Goal: Transaction & Acquisition: Purchase product/service

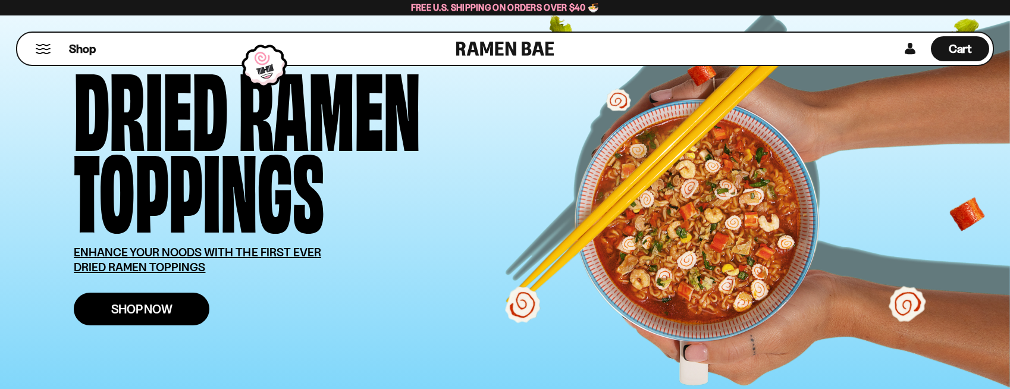
scroll to position [58, 0]
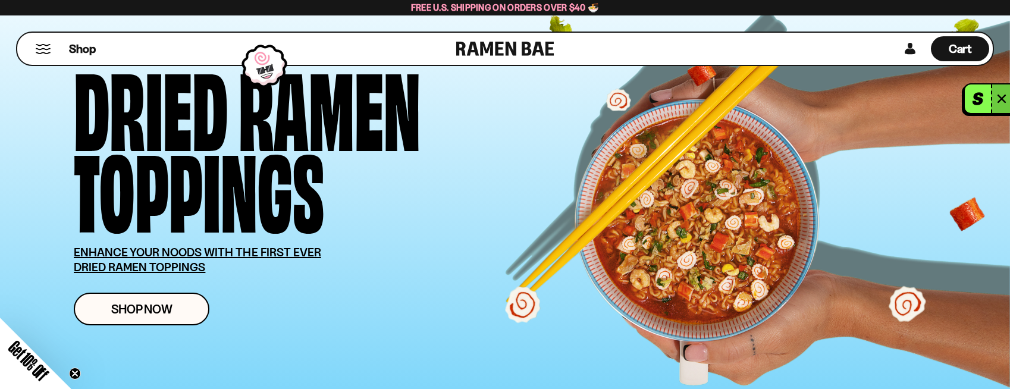
click at [981, 99] on button "button" at bounding box center [978, 98] width 26 height 29
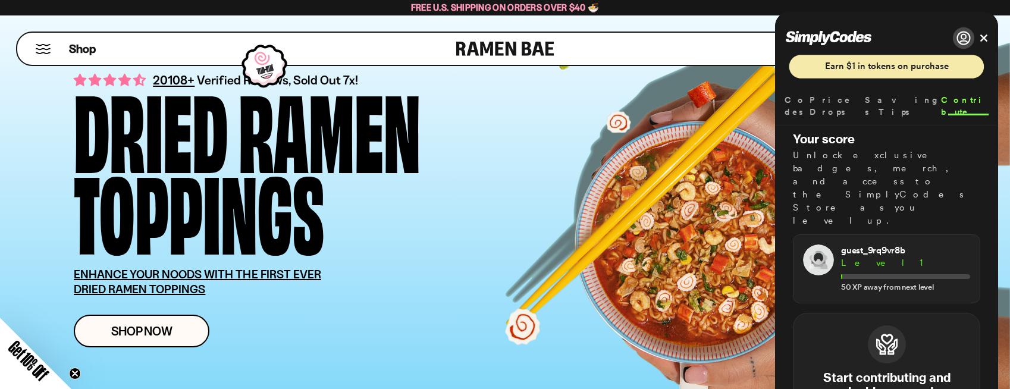
scroll to position [35, 0]
click at [794, 101] on li "Codes" at bounding box center [797, 99] width 25 height 31
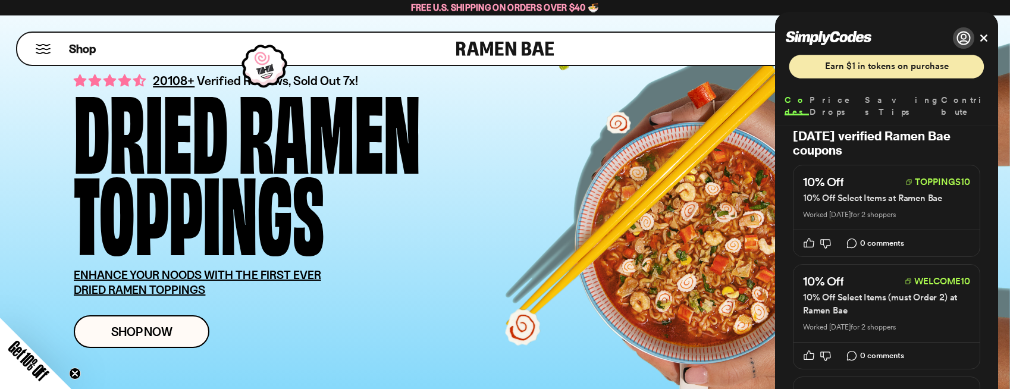
scroll to position [0, 0]
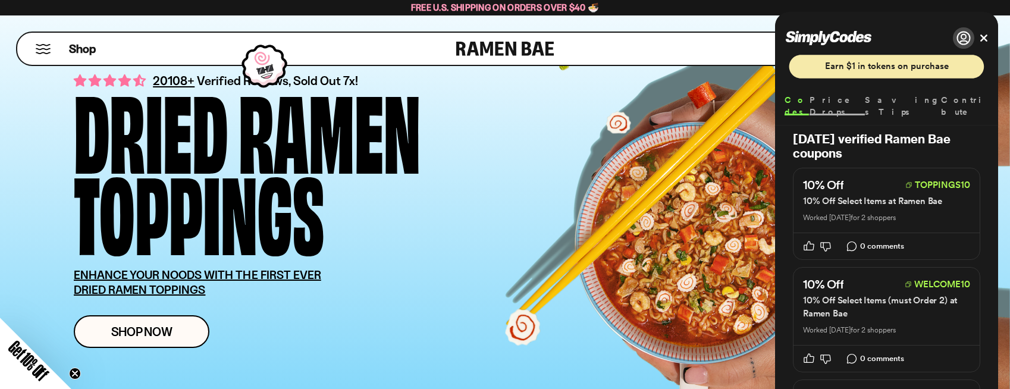
click at [844, 100] on li "Price Drops" at bounding box center [837, 99] width 55 height 31
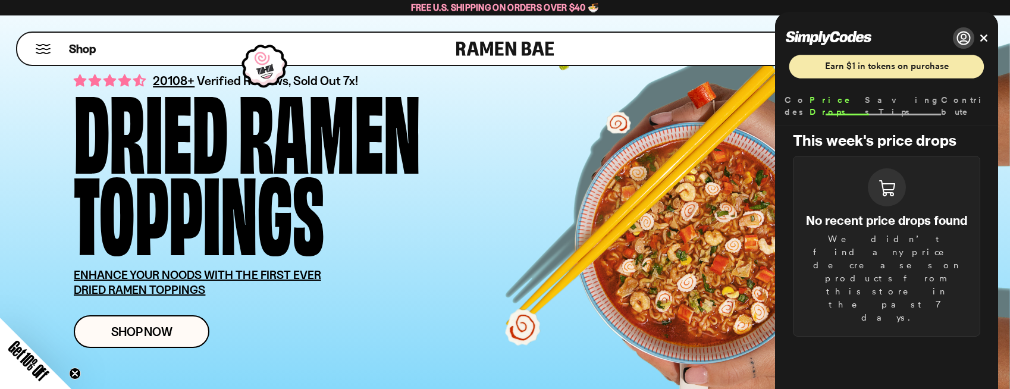
click at [902, 97] on li "Savings Tips" at bounding box center [903, 99] width 76 height 31
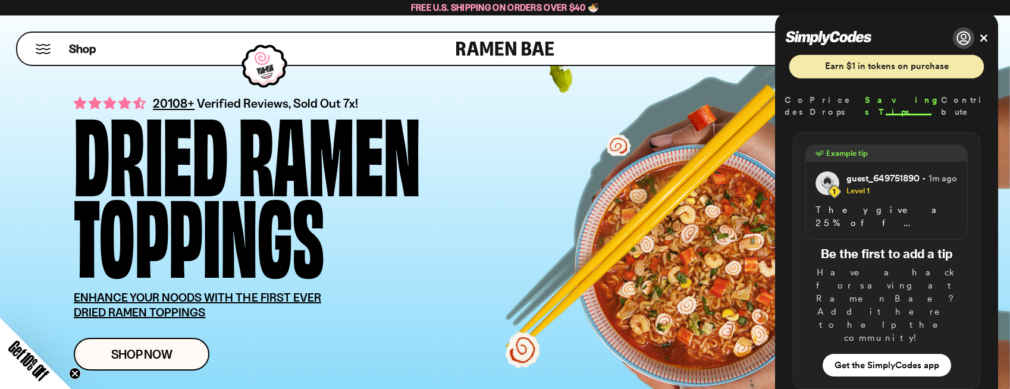
scroll to position [12, 0]
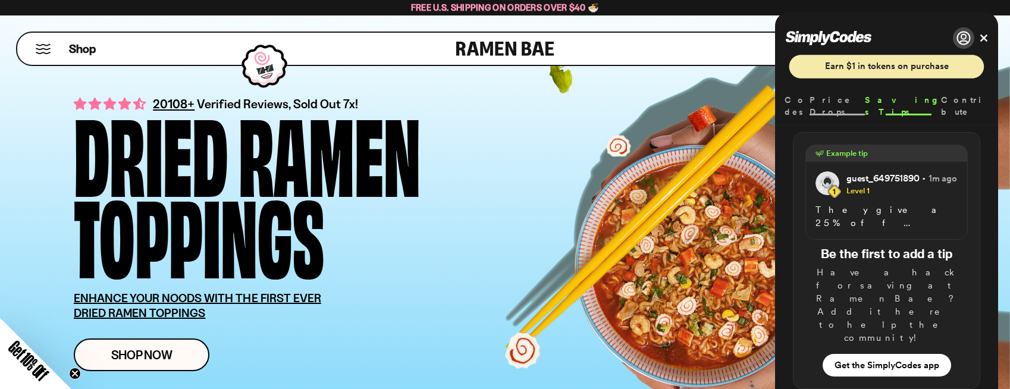
click at [849, 103] on li "Price Drops" at bounding box center [837, 99] width 55 height 31
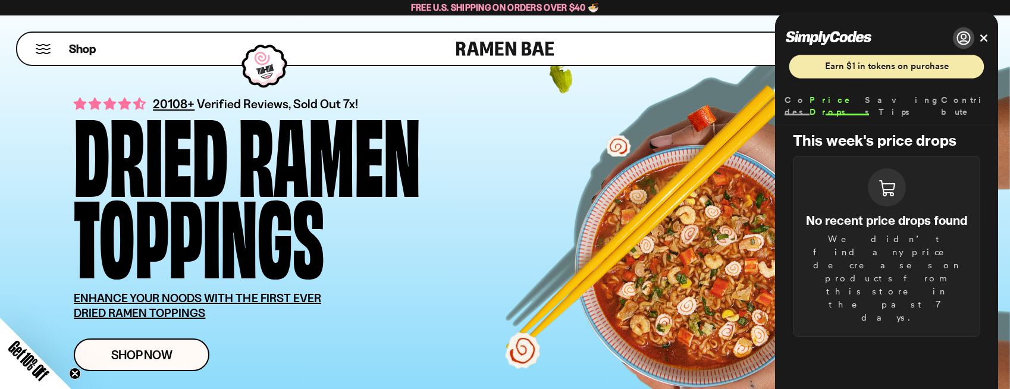
click at [799, 98] on li "Codes" at bounding box center [797, 99] width 25 height 31
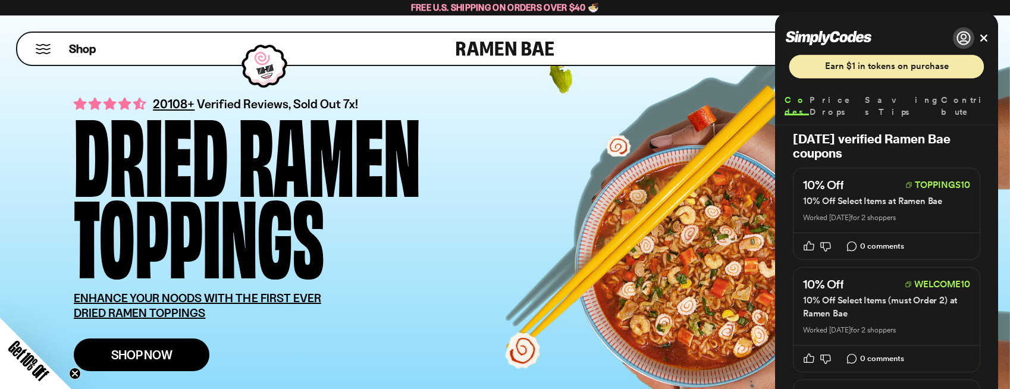
click at [177, 360] on link "Shop Now" at bounding box center [142, 354] width 136 height 33
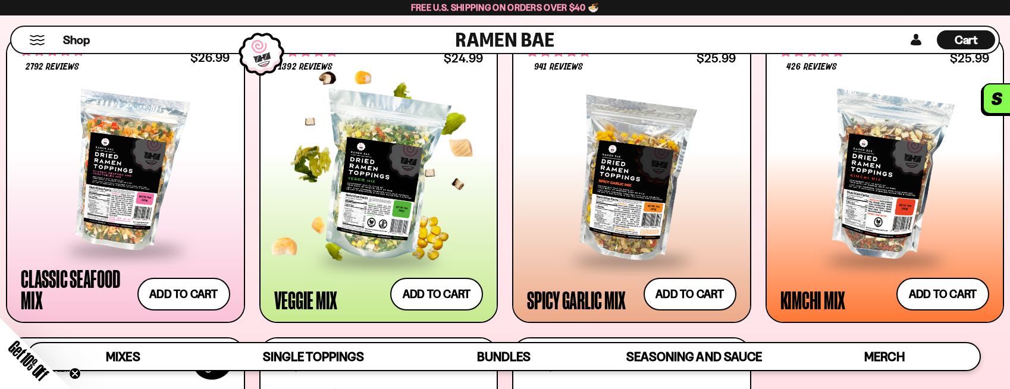
scroll to position [500, 0]
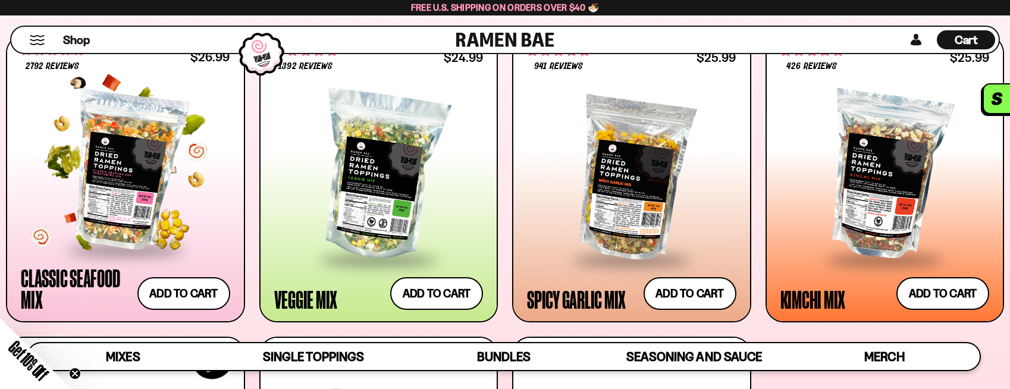
click at [97, 189] on div at bounding box center [125, 170] width 209 height 155
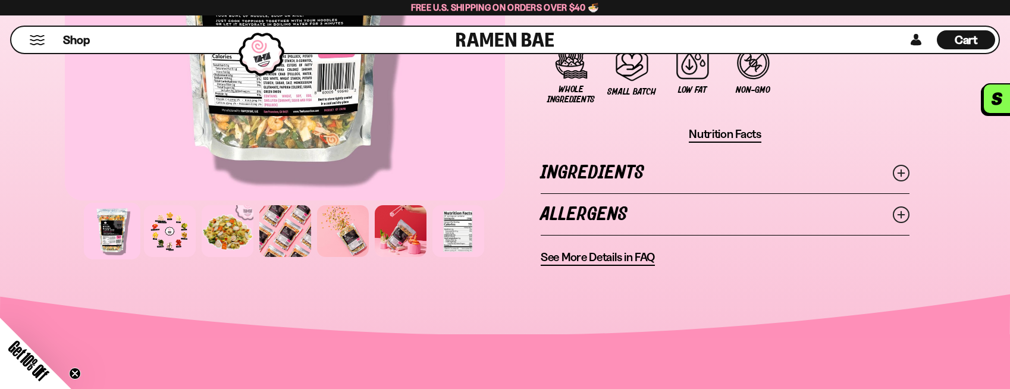
scroll to position [926, 0]
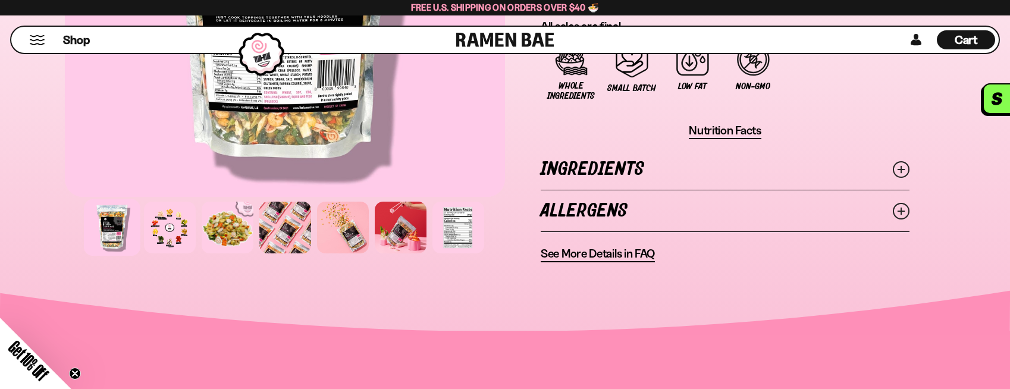
click at [837, 206] on link "Allergens" at bounding box center [725, 210] width 369 height 41
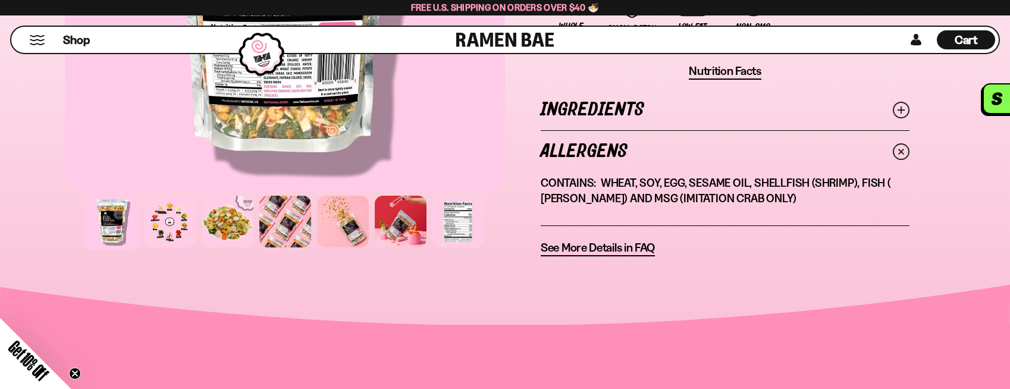
scroll to position [990, 0]
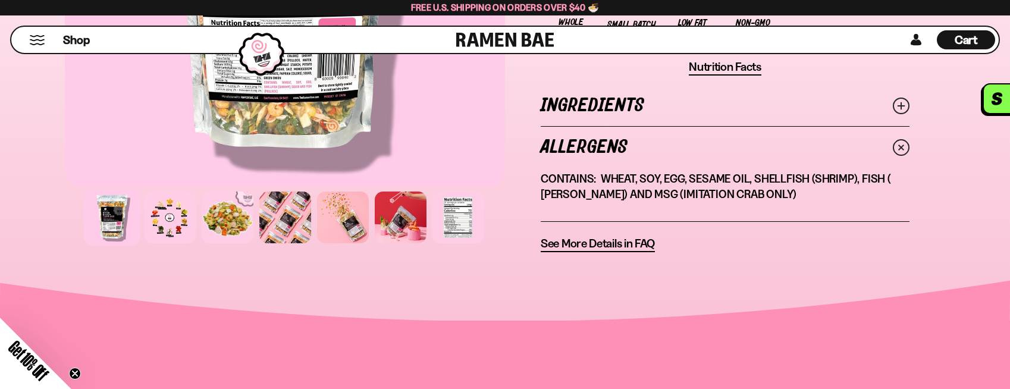
click at [616, 245] on span "See More Details in FAQ" at bounding box center [598, 243] width 114 height 15
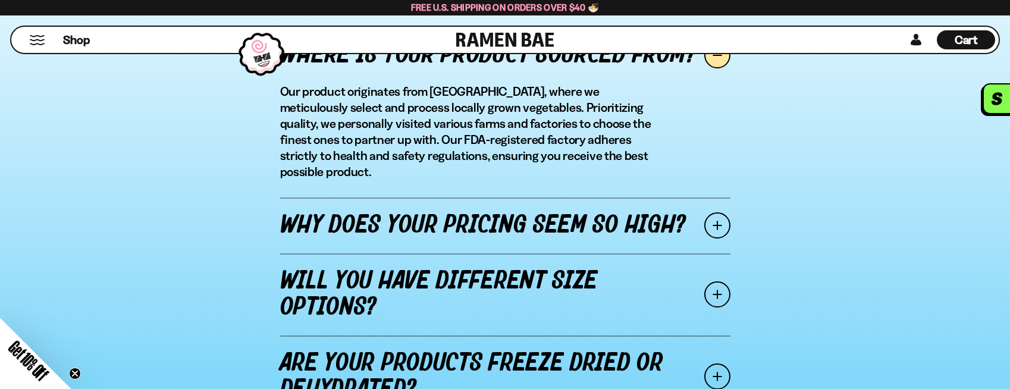
scroll to position [1417, 0]
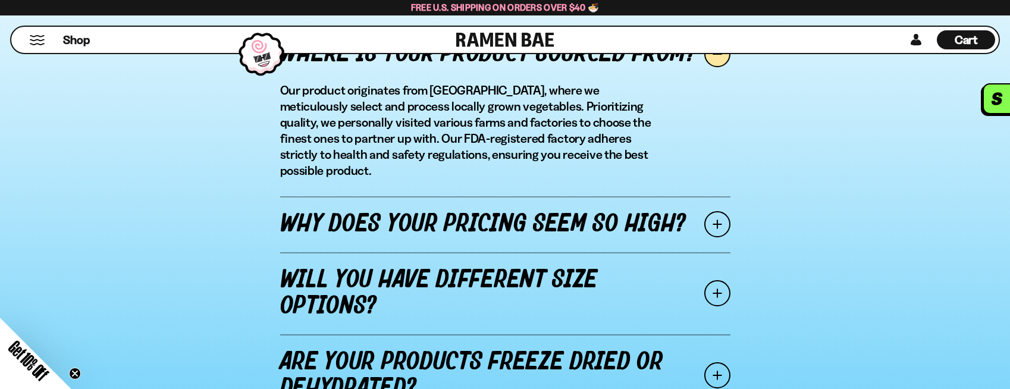
click at [710, 213] on span at bounding box center [717, 224] width 26 height 26
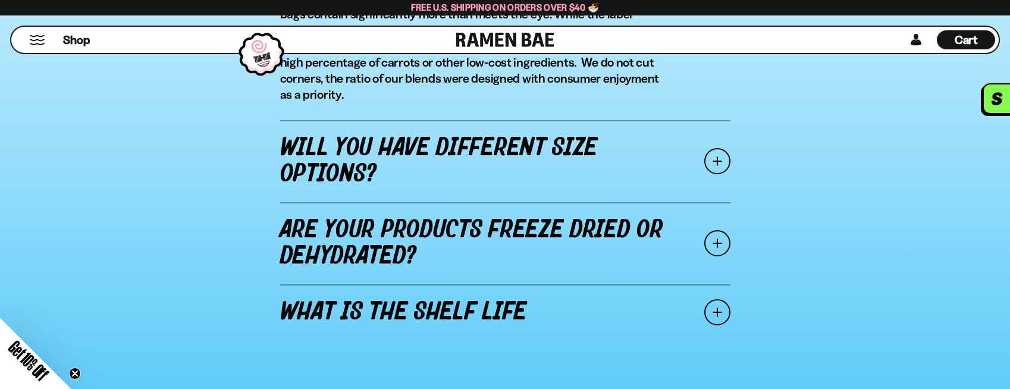
scroll to position [1583, 0]
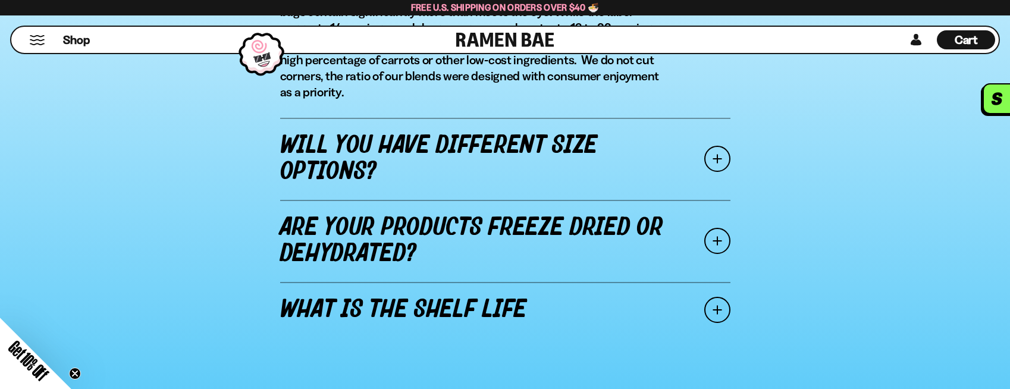
click at [718, 159] on span at bounding box center [717, 159] width 26 height 26
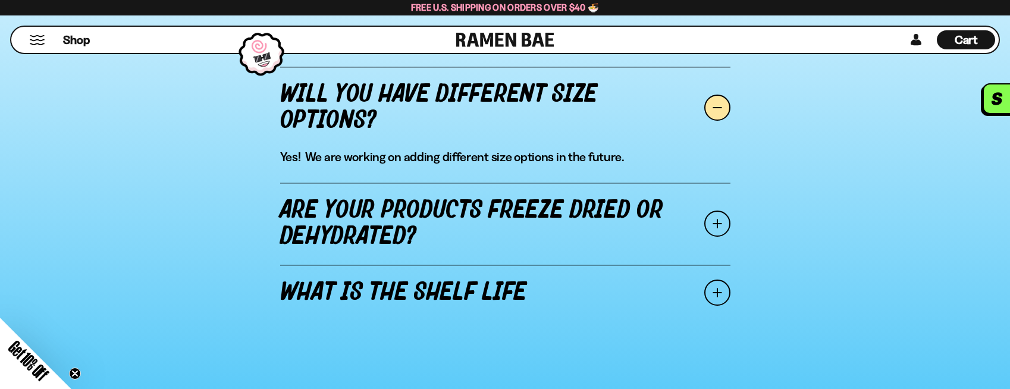
scroll to position [1488, 0]
click at [719, 229] on span at bounding box center [717, 224] width 26 height 26
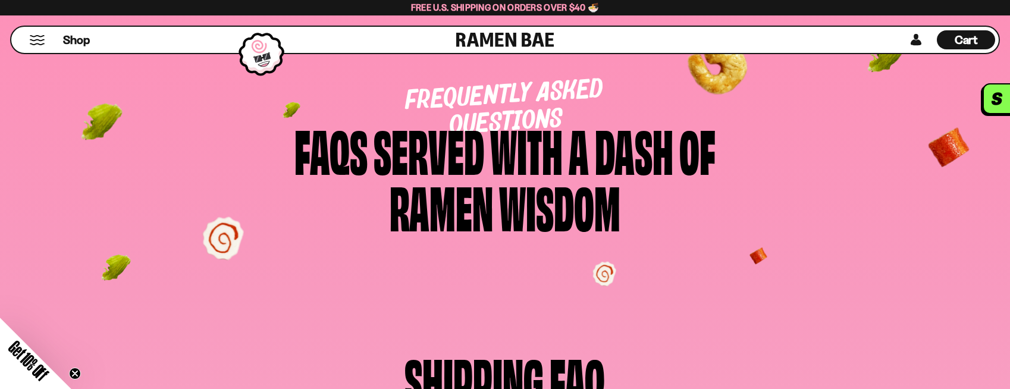
scroll to position [0, 0]
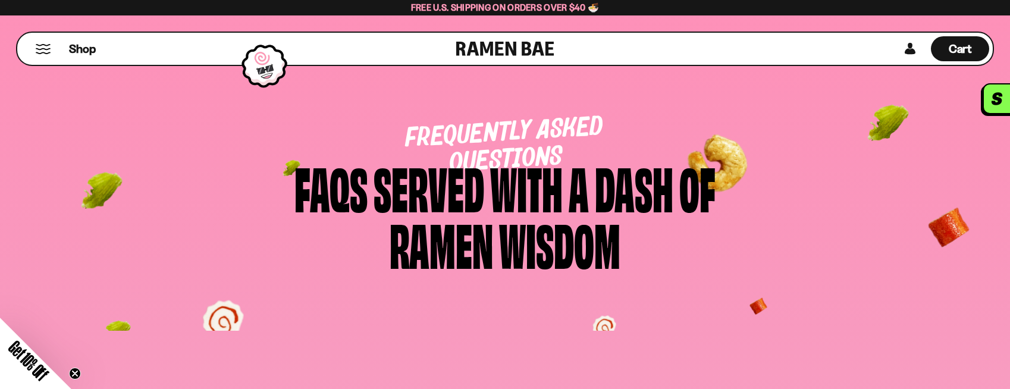
click at [37, 367] on span "Get 10% Off" at bounding box center [28, 360] width 46 height 46
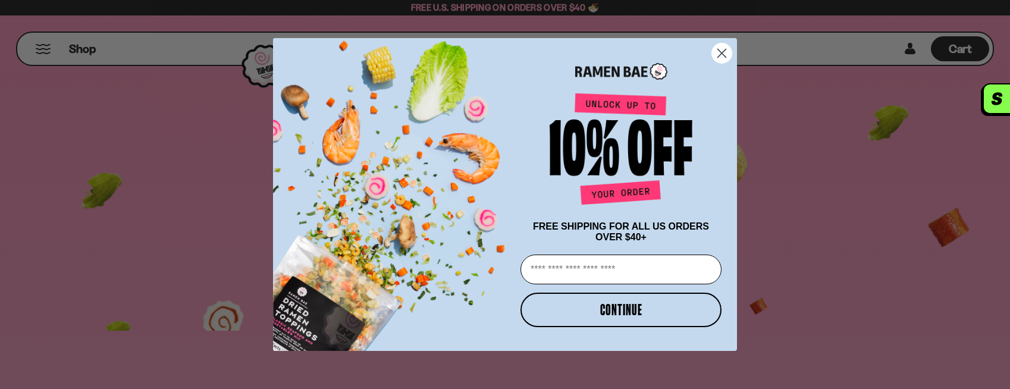
click at [546, 267] on input "Email" at bounding box center [620, 270] width 201 height 30
type input "**********"
click at [633, 315] on button "CONTINUE" at bounding box center [620, 310] width 201 height 34
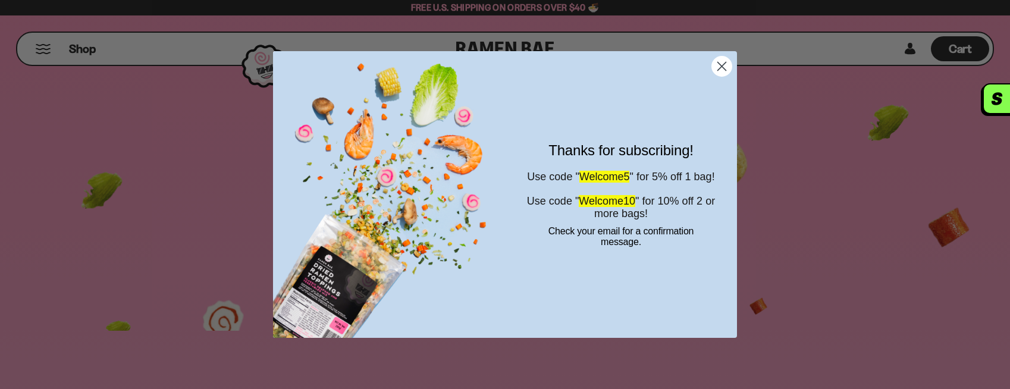
click at [719, 65] on circle "Close dialog" at bounding box center [722, 67] width 20 height 20
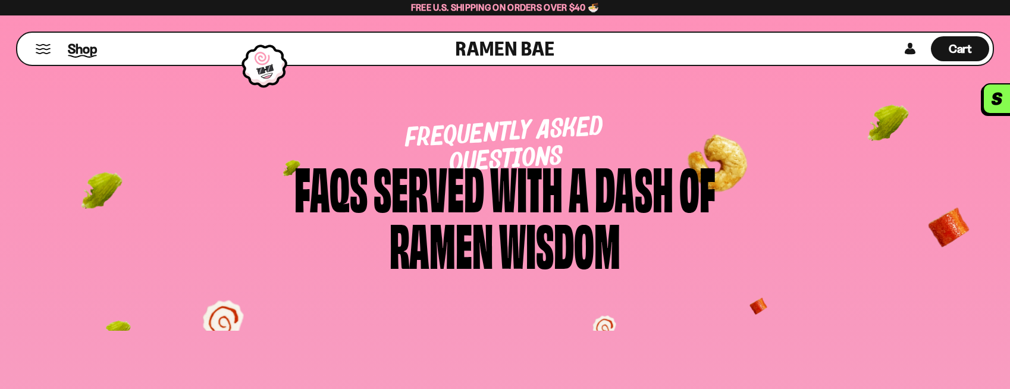
click at [90, 49] on span "Shop" at bounding box center [82, 49] width 29 height 18
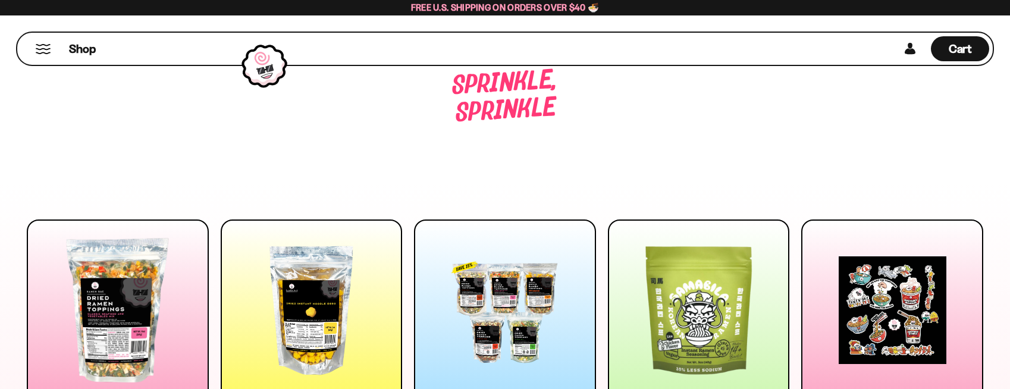
scroll to position [126, 0]
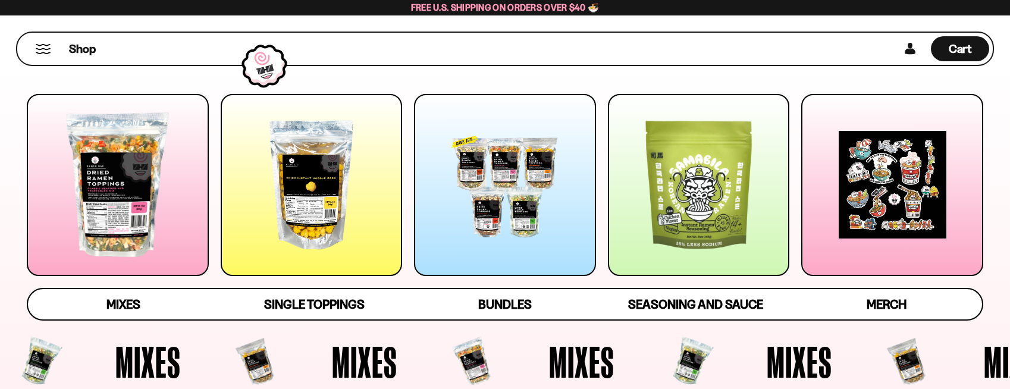
click at [121, 276] on div at bounding box center [118, 185] width 182 height 182
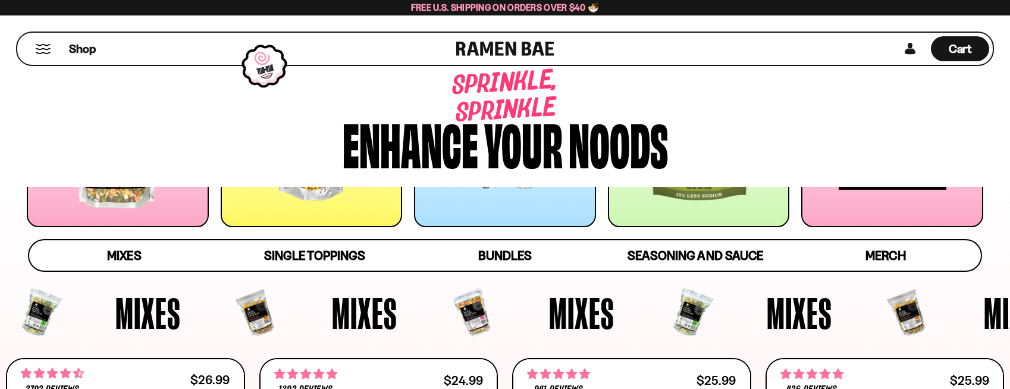
click at [535, 211] on div at bounding box center [505, 136] width 182 height 182
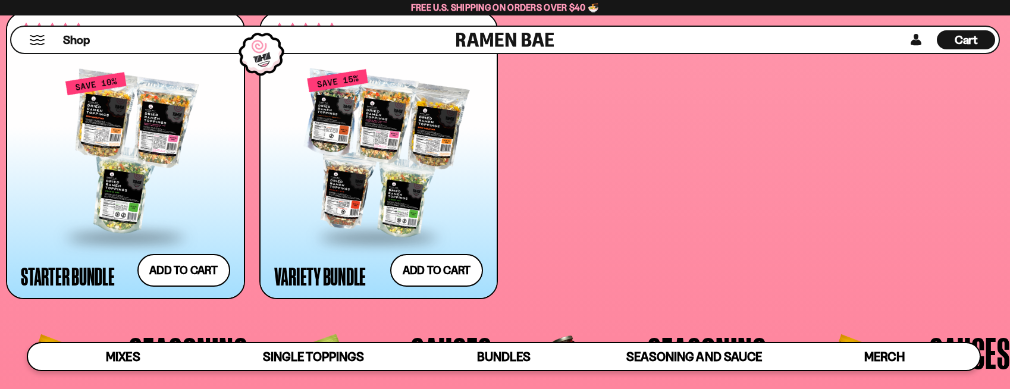
scroll to position [2624, 0]
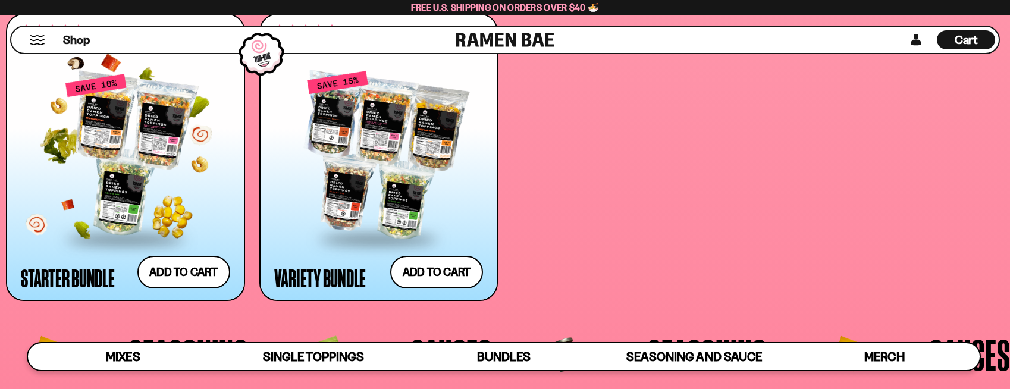
click at [136, 167] on div at bounding box center [125, 155] width 209 height 164
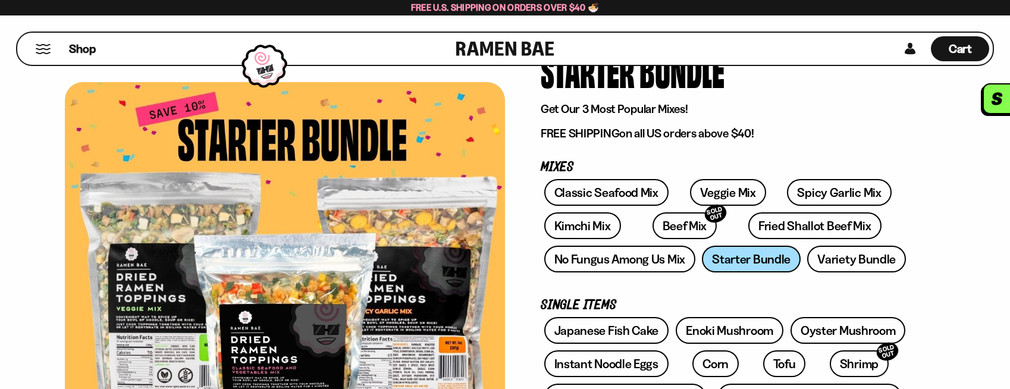
scroll to position [80, 0]
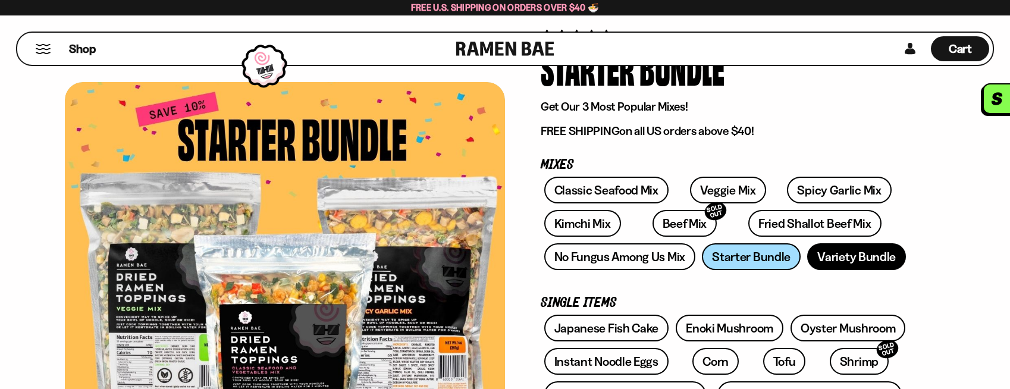
click at [818, 251] on link "Variety Bundle" at bounding box center [856, 256] width 99 height 27
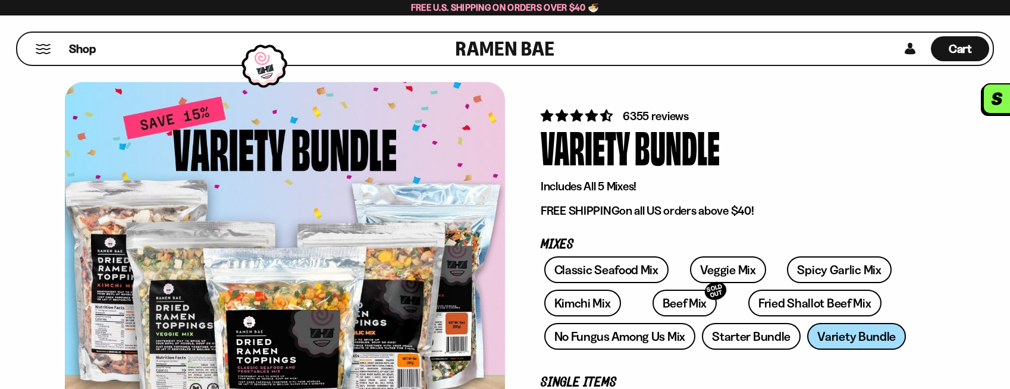
click at [42, 49] on button "Mobile Menu Trigger" at bounding box center [43, 49] width 16 height 10
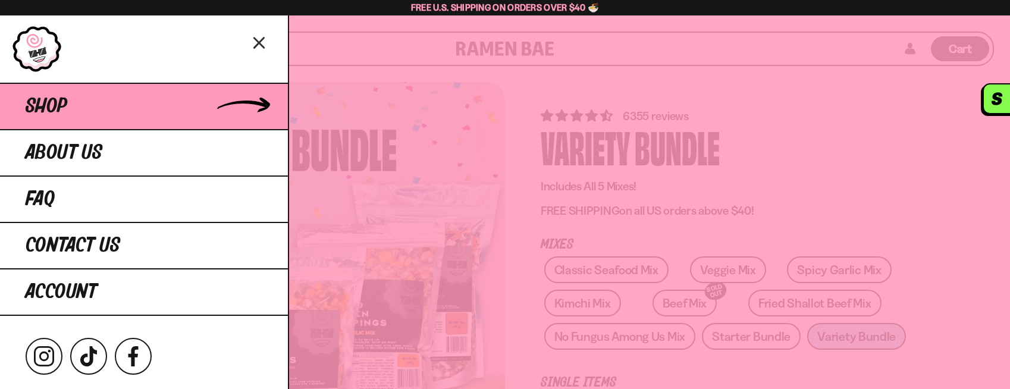
click at [123, 103] on link "Shop" at bounding box center [144, 106] width 288 height 46
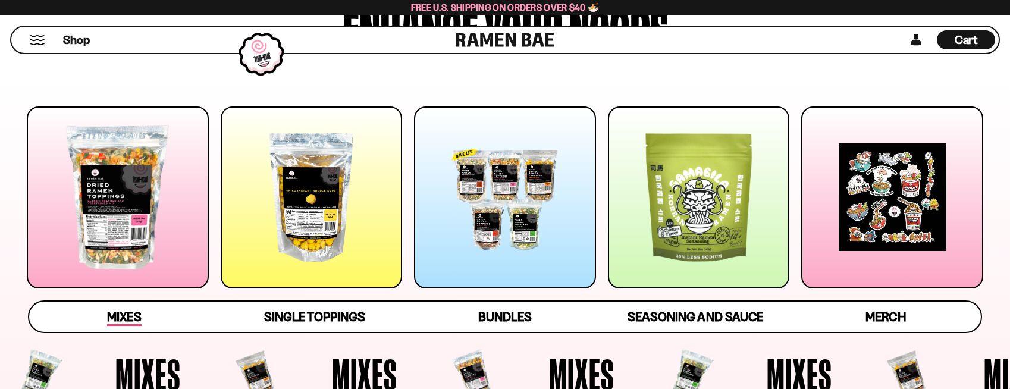
click at [115, 316] on span "Mixes" at bounding box center [124, 317] width 34 height 17
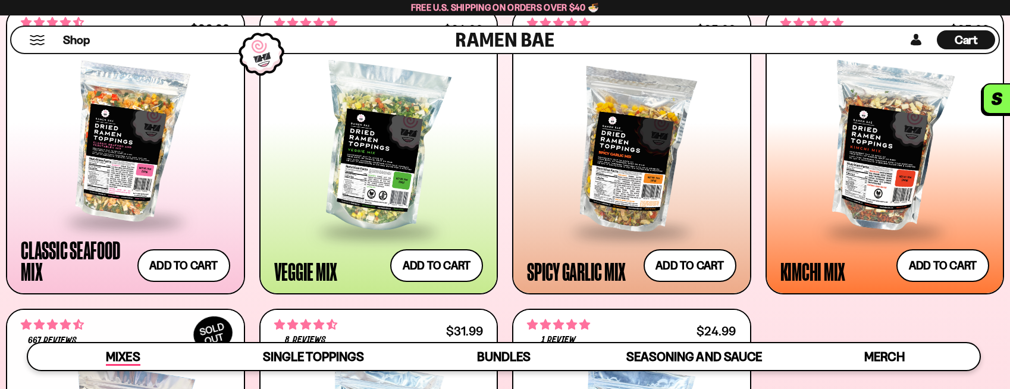
scroll to position [526, 0]
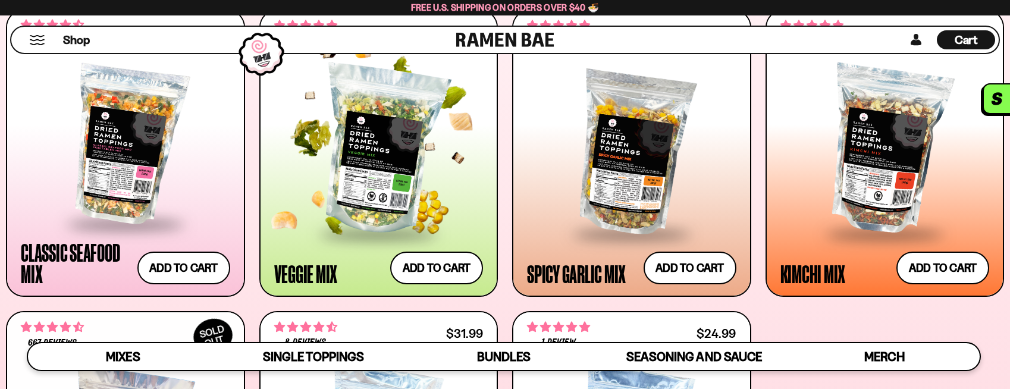
click at [374, 193] on div at bounding box center [378, 150] width 209 height 164
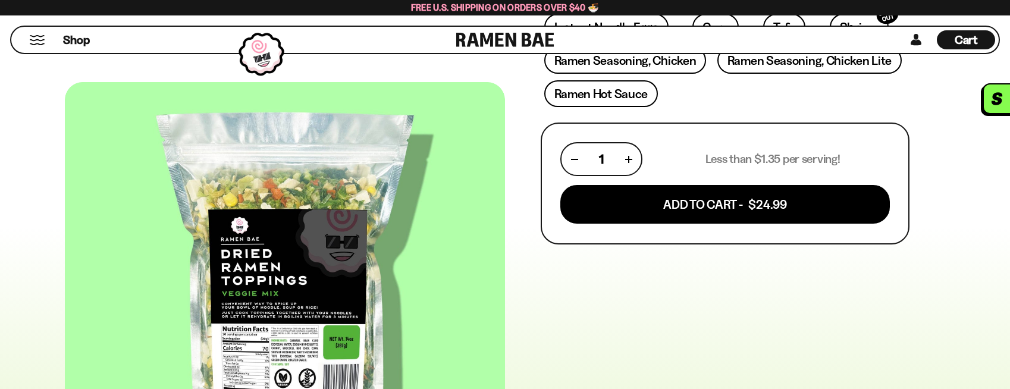
scroll to position [404, 0]
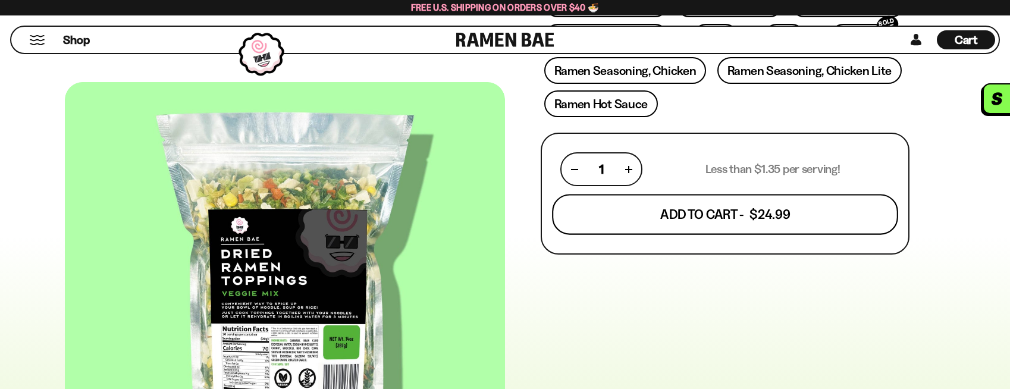
click at [723, 216] on button "Add To Cart - $24.99" at bounding box center [725, 215] width 346 height 40
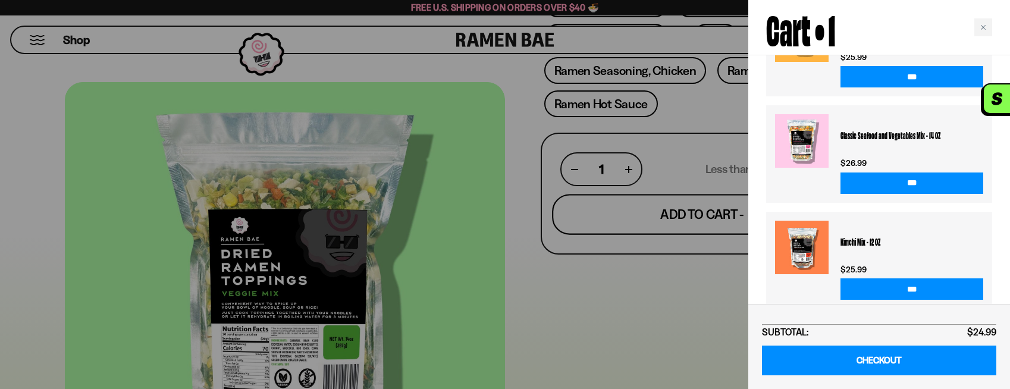
scroll to position [321, 0]
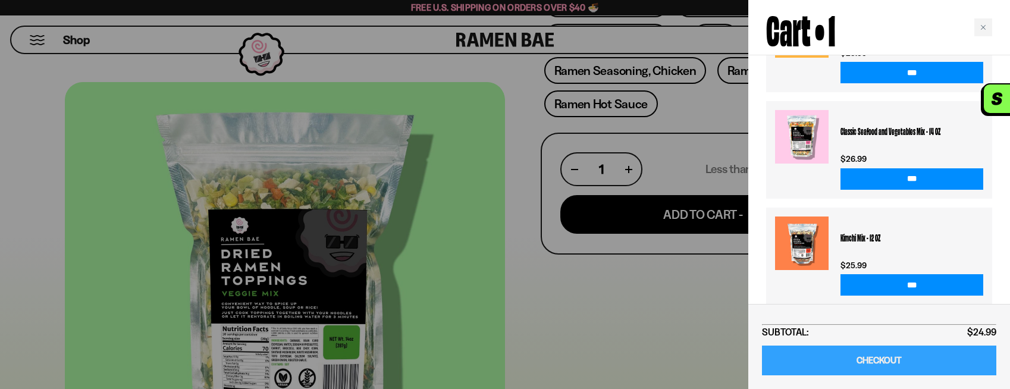
click at [864, 355] on link "CHECKOUT" at bounding box center [879, 361] width 234 height 30
